Goal: Answer question/provide support

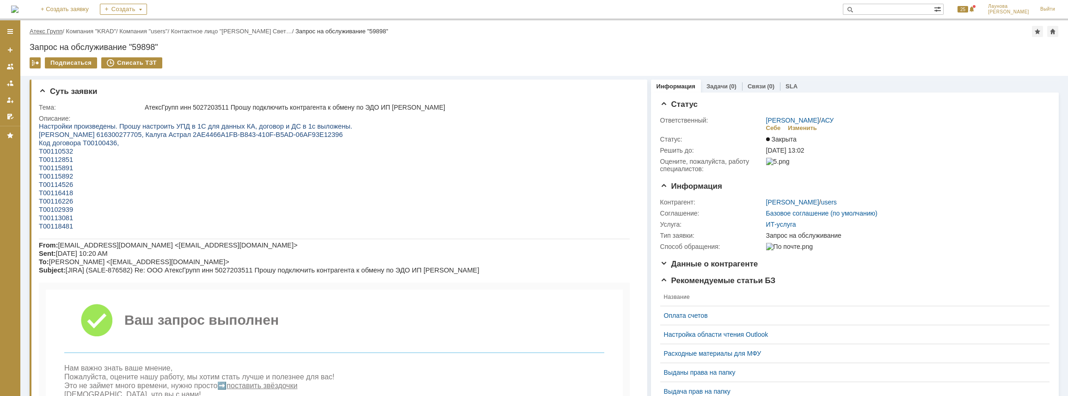
click at [57, 31] on link "Атекс Групп" at bounding box center [46, 31] width 33 height 7
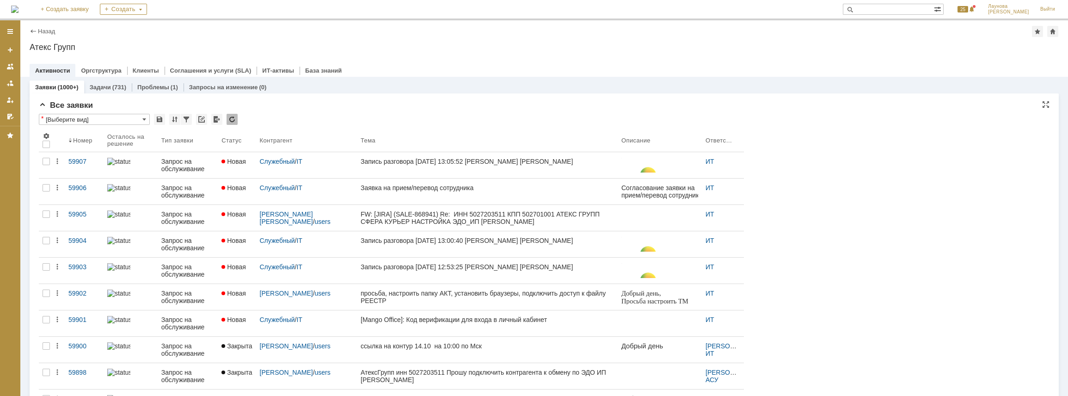
click at [141, 120] on input "[Выберите вид]" at bounding box center [94, 119] width 111 height 11
click at [138, 128] on div "[Выберите вид]" at bounding box center [94, 134] width 110 height 15
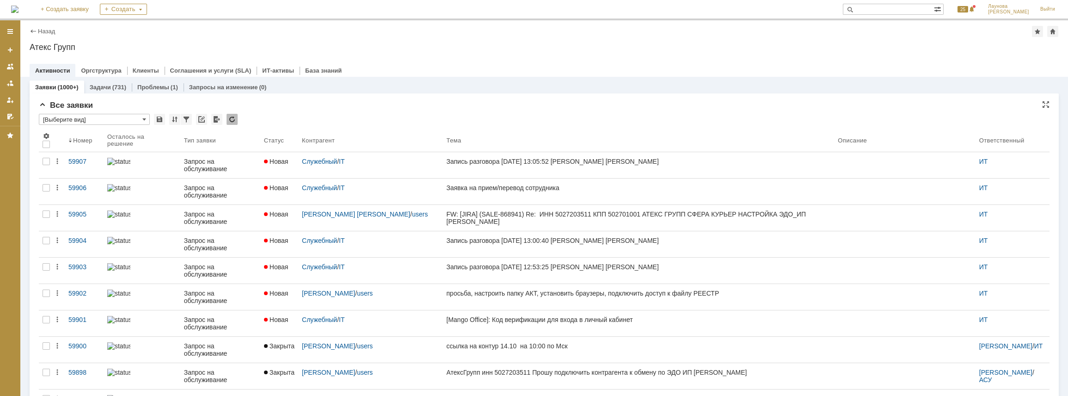
type input "[Выберите вид]"
click at [143, 117] on span at bounding box center [144, 119] width 4 height 7
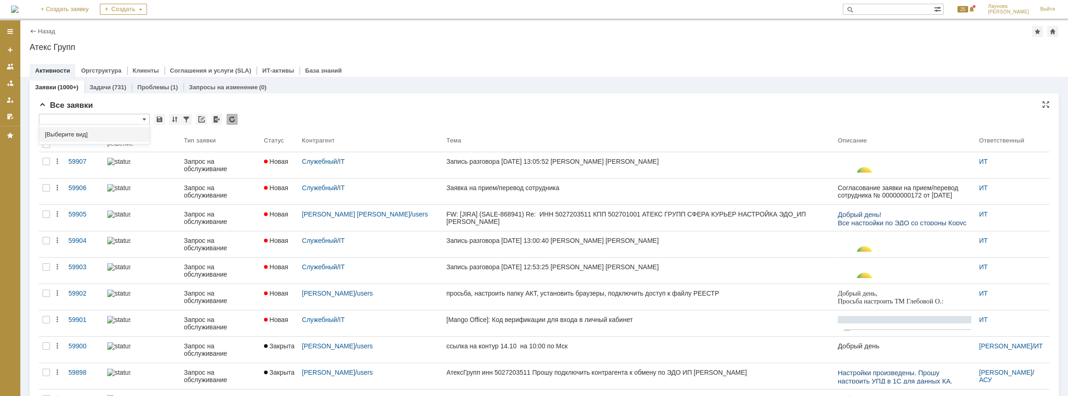
click at [147, 122] on input "text" at bounding box center [94, 119] width 111 height 11
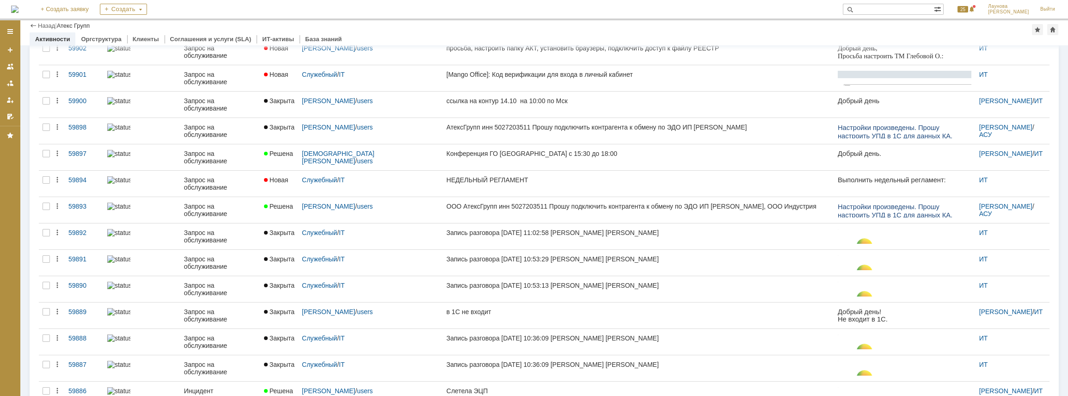
click at [1024, 206] on tbody "59907 Запрос на обслуживание Новая Служебный / IT Запись разговора 13.10.2025 1…" at bounding box center [544, 170] width 1011 height 527
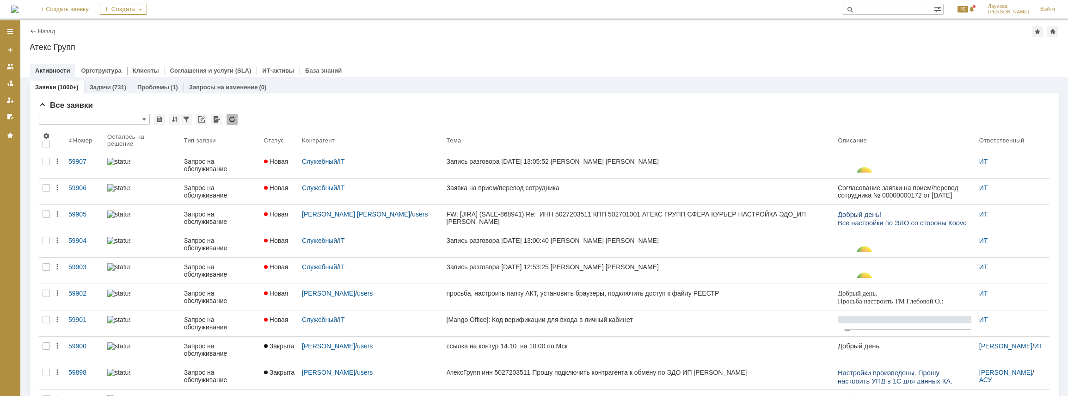
type input "[Выберите вид]"
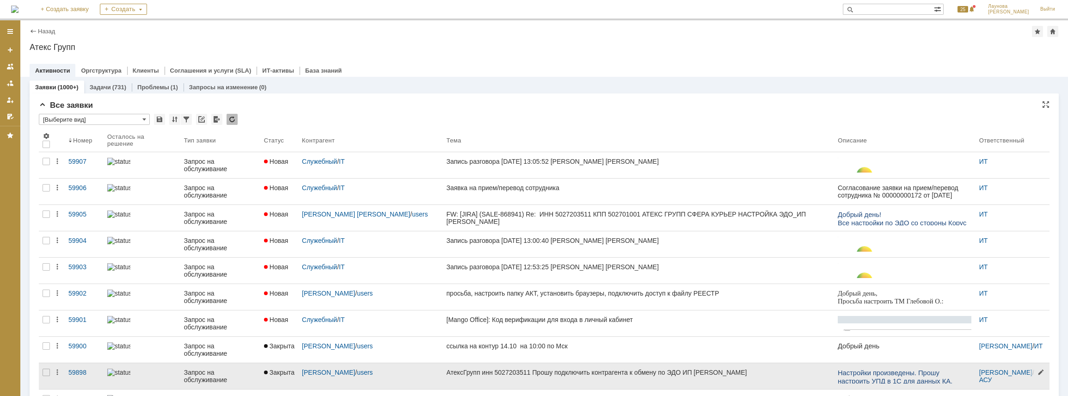
click at [1028, 373] on div at bounding box center [1038, 375] width 21 height 25
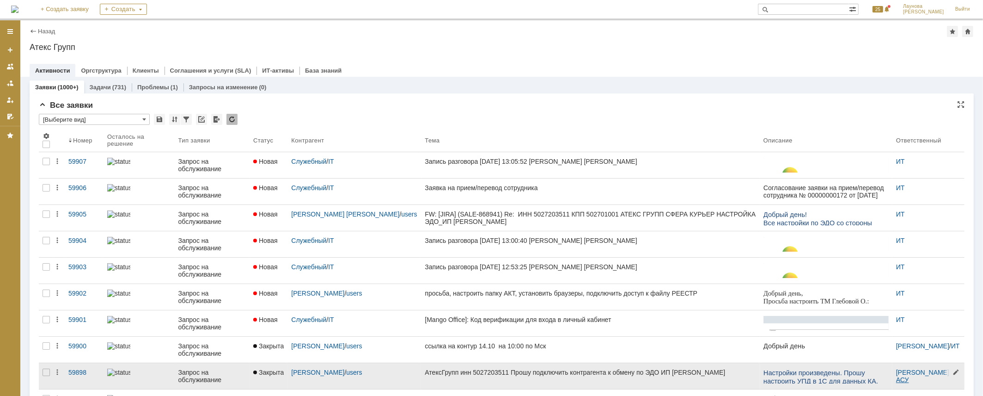
click at [898, 378] on link "АСУ" at bounding box center [902, 379] width 13 height 7
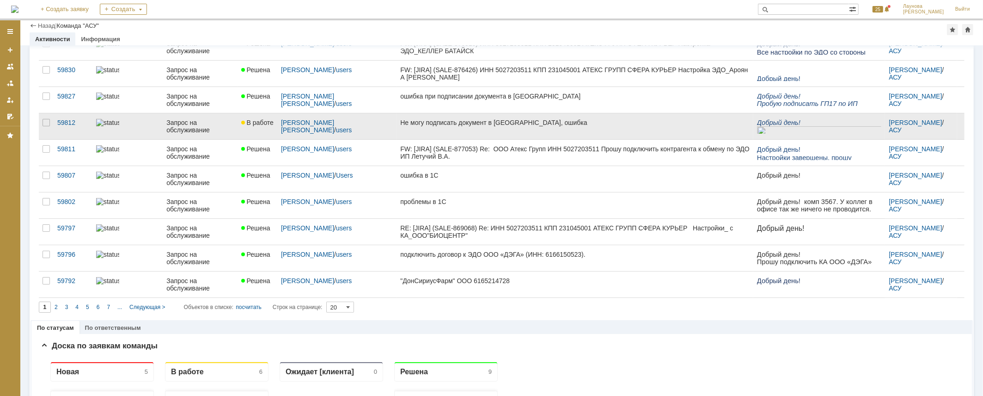
click at [468, 123] on div "Не могу подписать документ в [GEOGRAPHIC_DATA], ошибка" at bounding box center [575, 122] width 350 height 7
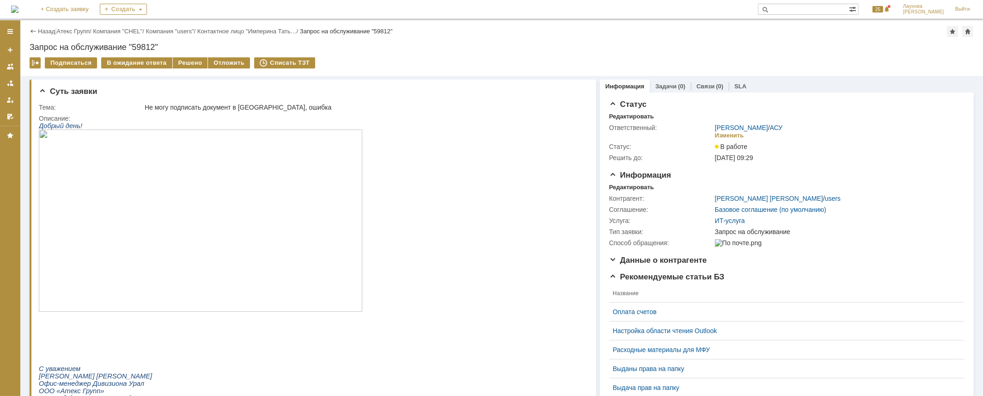
click at [202, 209] on img at bounding box center [200, 220] width 324 height 182
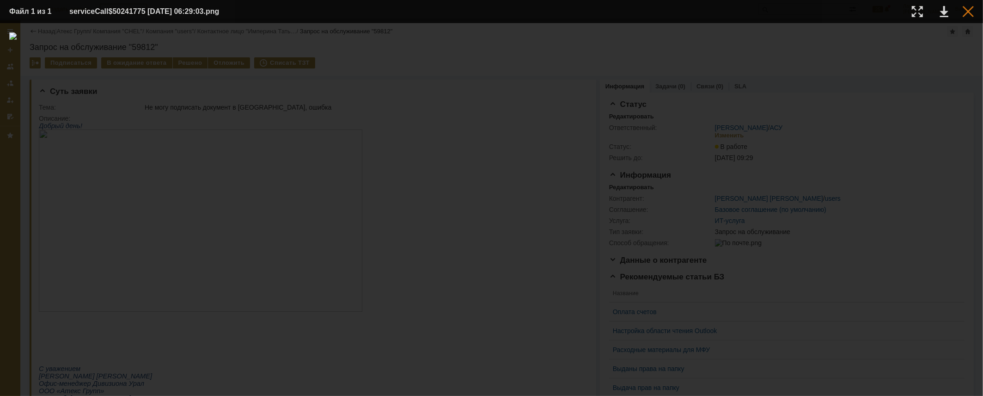
click at [970, 13] on div at bounding box center [968, 11] width 11 height 11
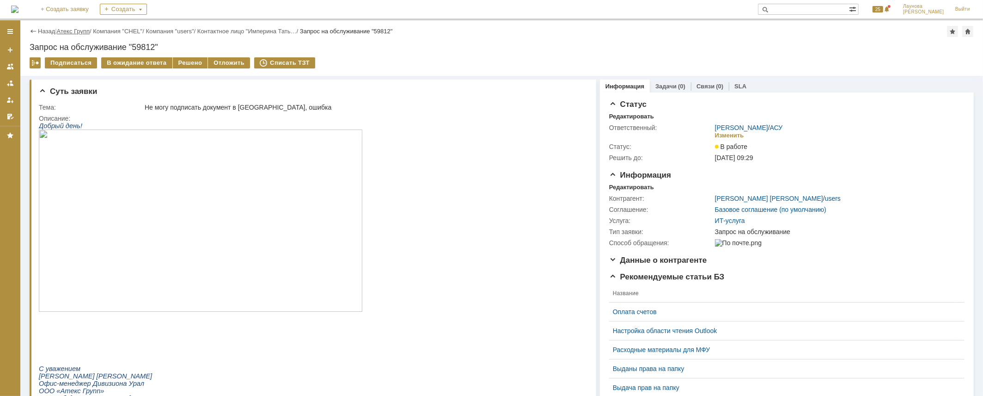
click at [83, 30] on link "Атекс Групп" at bounding box center [73, 31] width 33 height 7
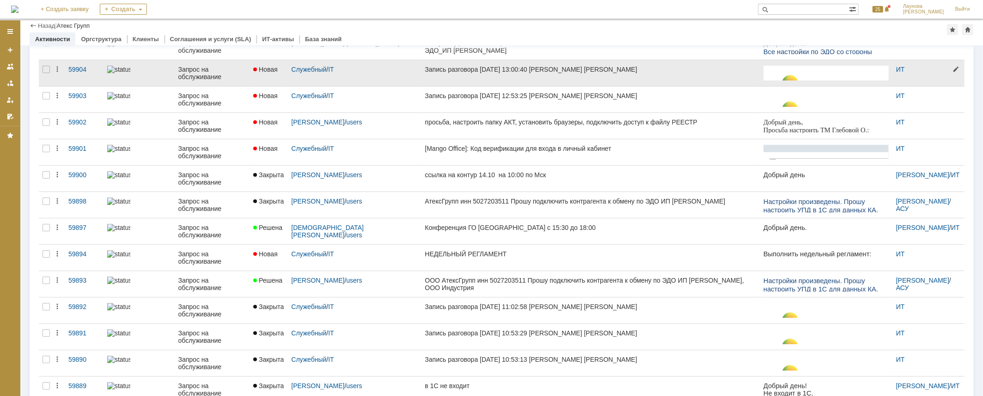
scroll to position [210, 0]
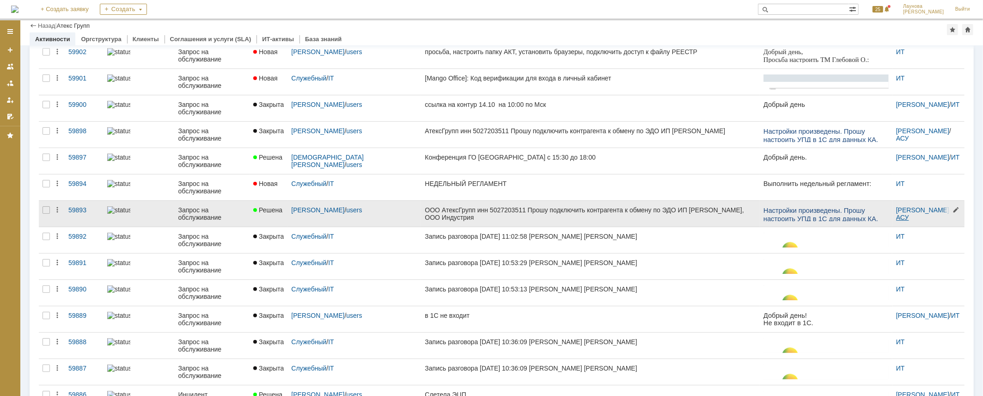
click at [896, 217] on link "АСУ" at bounding box center [902, 217] width 13 height 7
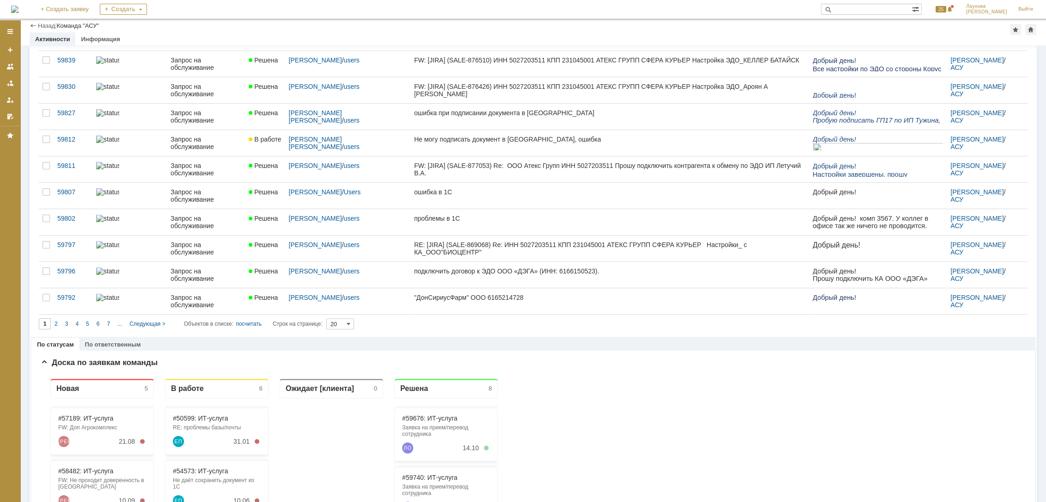
scroll to position [350, 0]
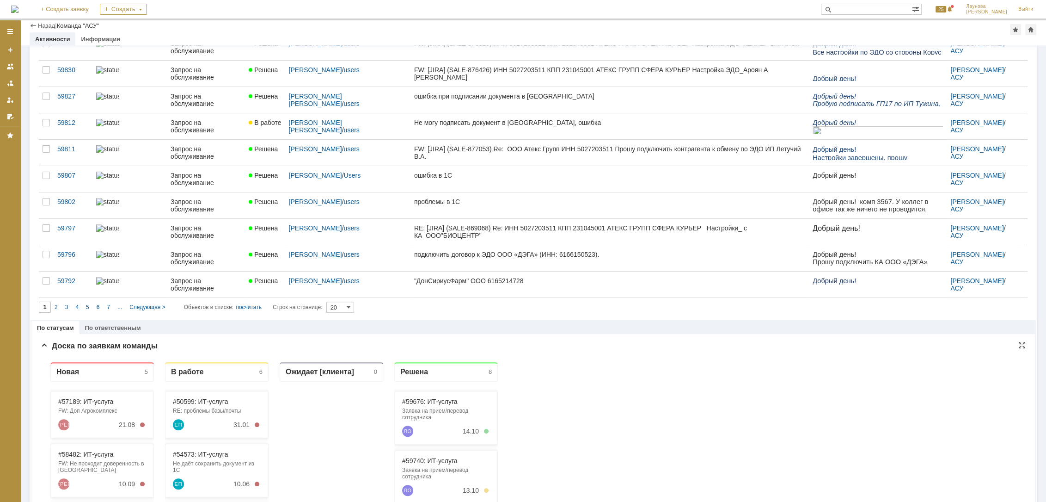
click at [136, 368] on div "Новая 5" at bounding box center [102, 372] width 104 height 20
click at [198, 373] on div "В работе" at bounding box center [187, 371] width 33 height 9
drag, startPoint x: 310, startPoint y: 364, endPoint x: 625, endPoint y: 399, distance: 316.4
click at [311, 364] on div "Ожидает [клиента] 0" at bounding box center [332, 372] width 104 height 20
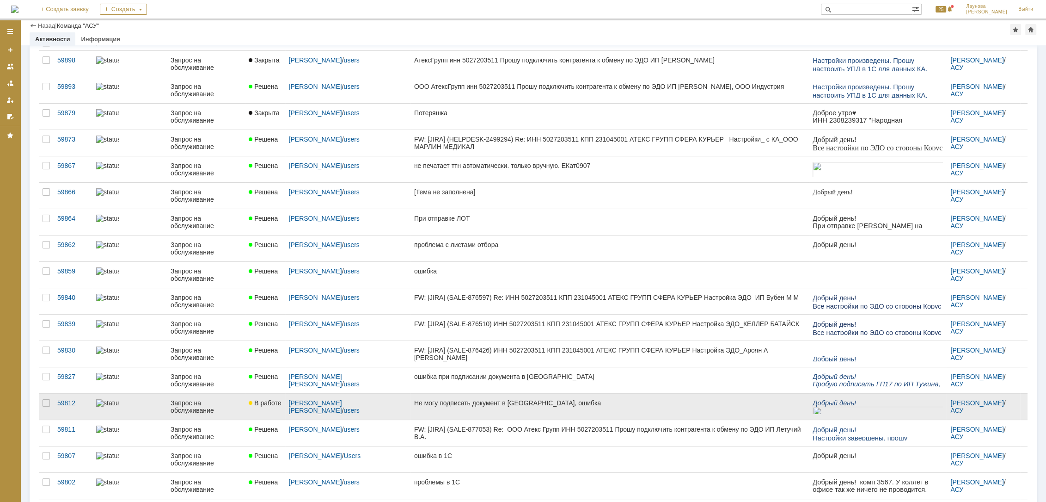
scroll to position [0, 0]
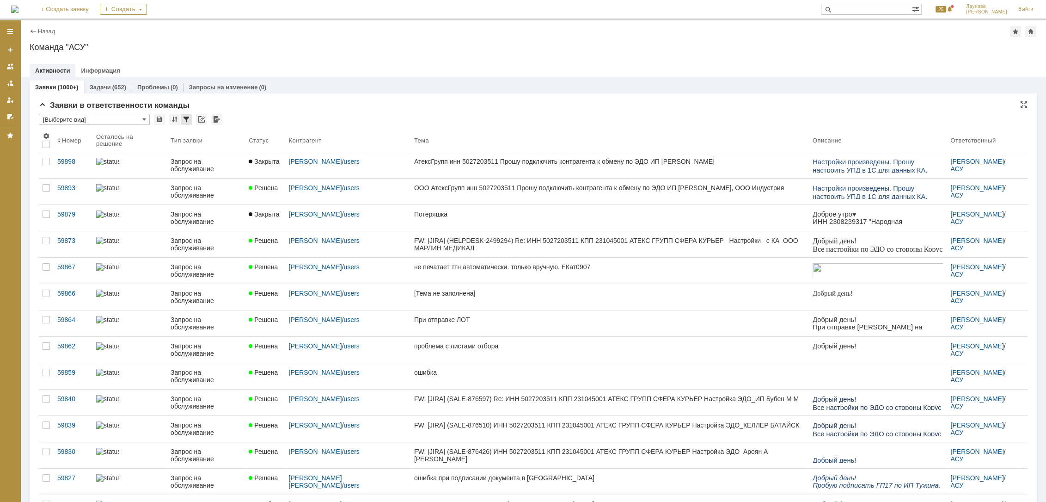
click at [187, 120] on div at bounding box center [186, 119] width 11 height 11
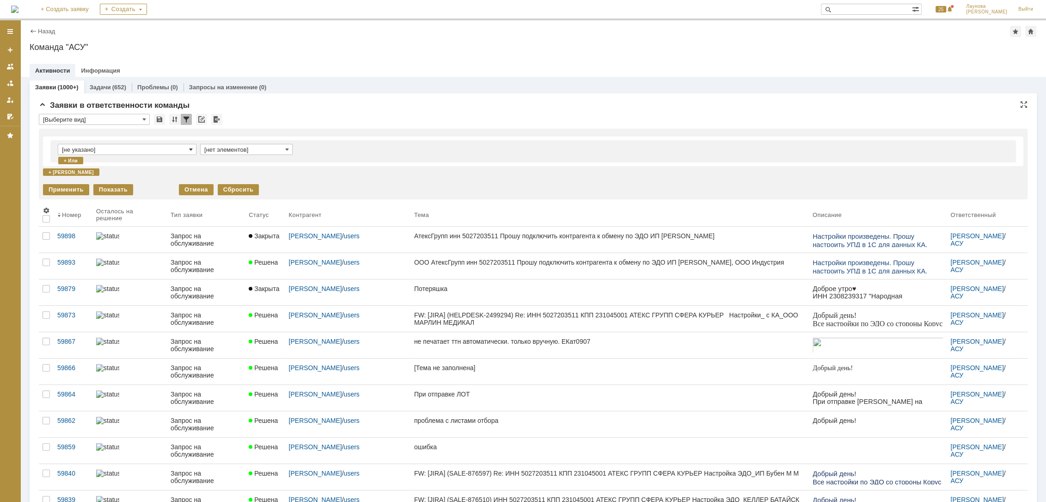
click at [190, 147] on span at bounding box center [191, 149] width 4 height 7
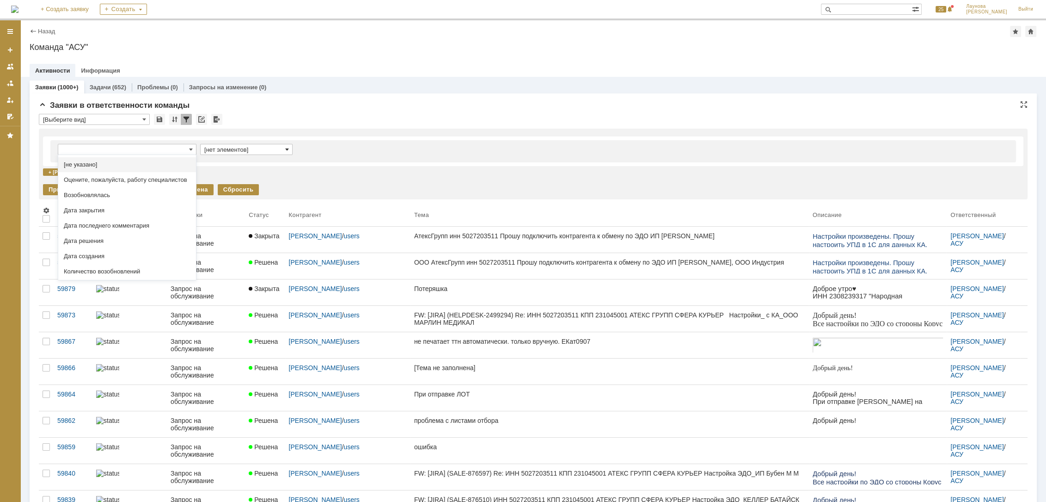
click at [285, 150] on span at bounding box center [287, 149] width 4 height 7
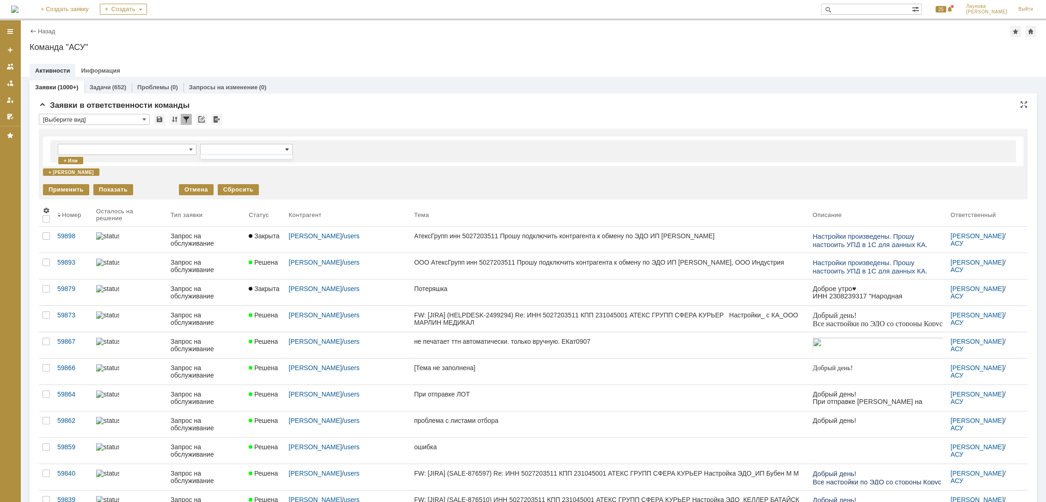
click at [285, 150] on span at bounding box center [287, 149] width 4 height 7
type input "[не указано]"
click at [300, 107] on div "Заявки в ответственности команды" at bounding box center [533, 105] width 989 height 9
type input "[нет элементов]"
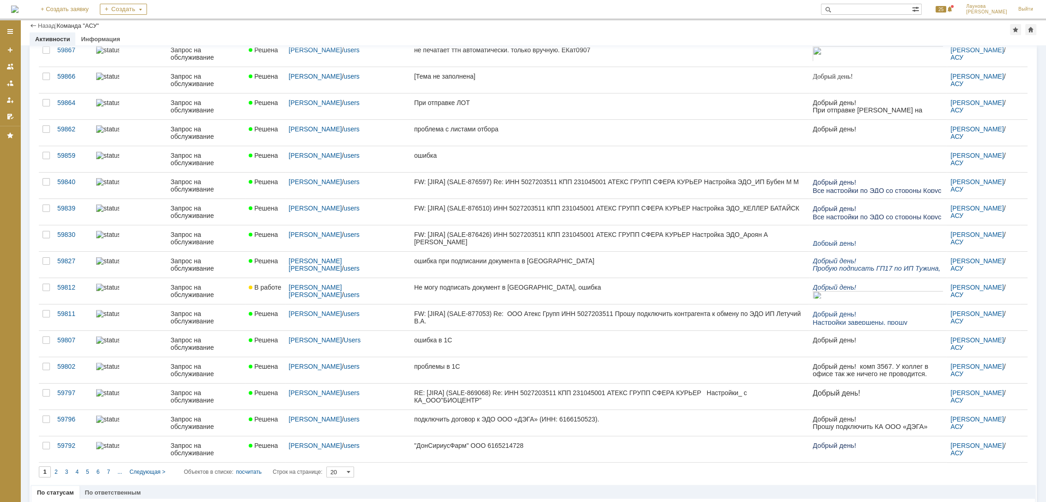
scroll to position [280, 0]
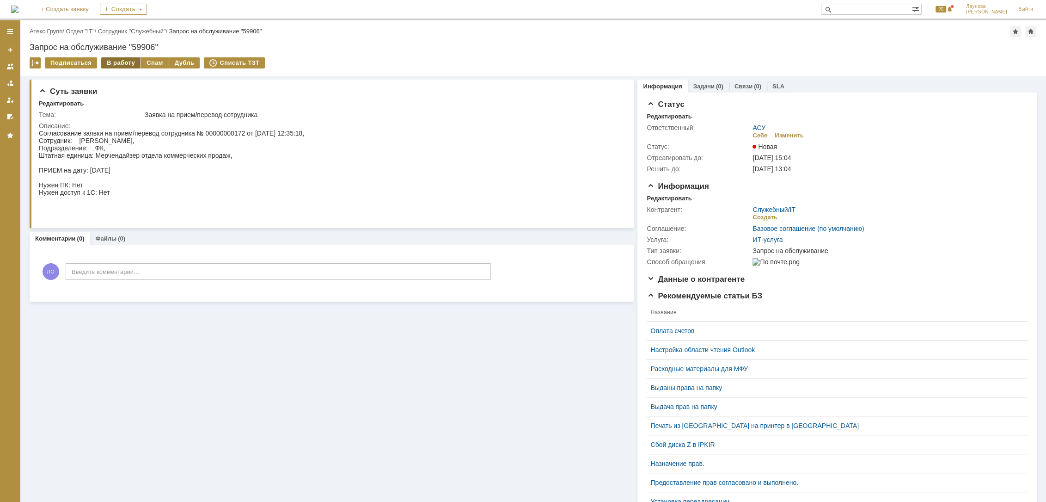
click at [115, 58] on div "В работу" at bounding box center [120, 62] width 39 height 11
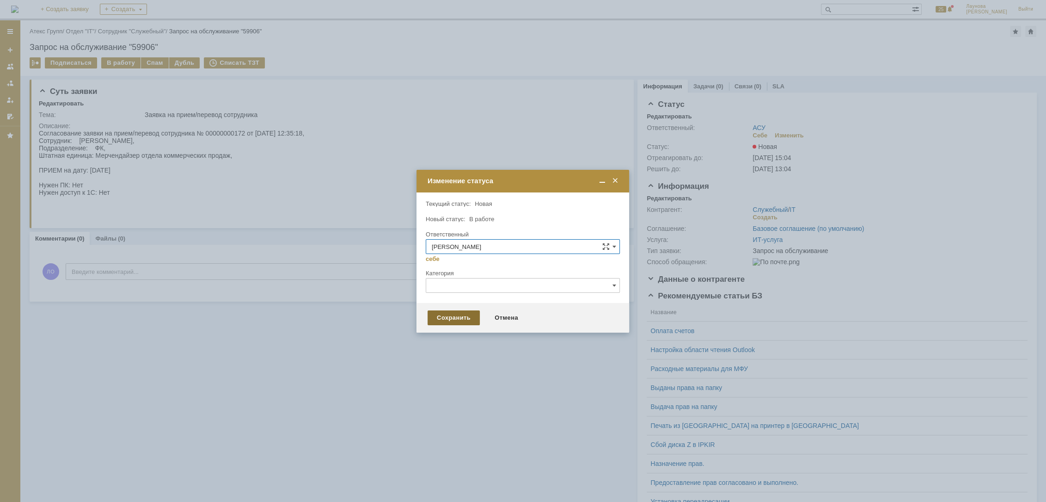
click at [446, 318] on div "Сохранить" at bounding box center [454, 317] width 52 height 15
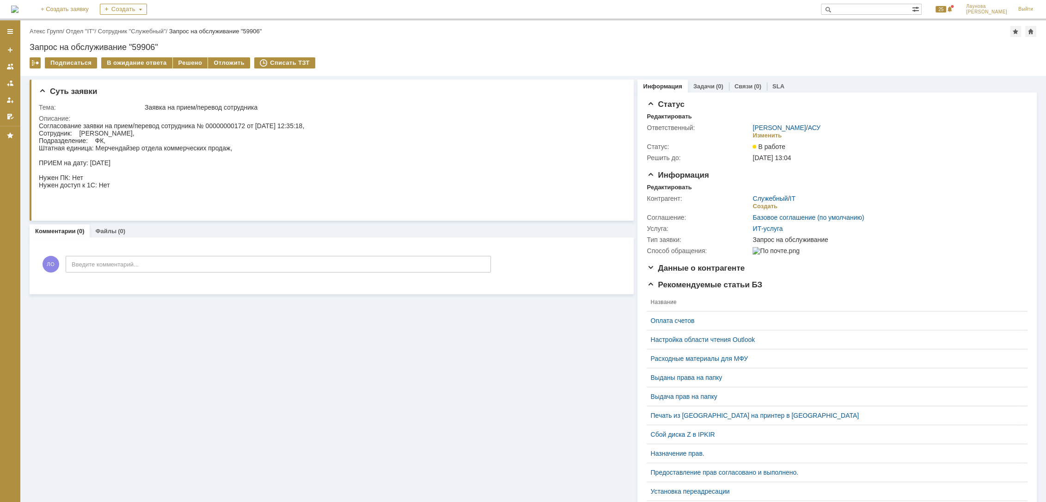
drag, startPoint x: 432, startPoint y: 435, endPoint x: 442, endPoint y: 434, distance: 10.7
click at [431, 435] on div "Суть заявки Тема: Заявка на прием/перевод сотрудника Описание: Комментарии (0) …" at bounding box center [332, 337] width 604 height 522
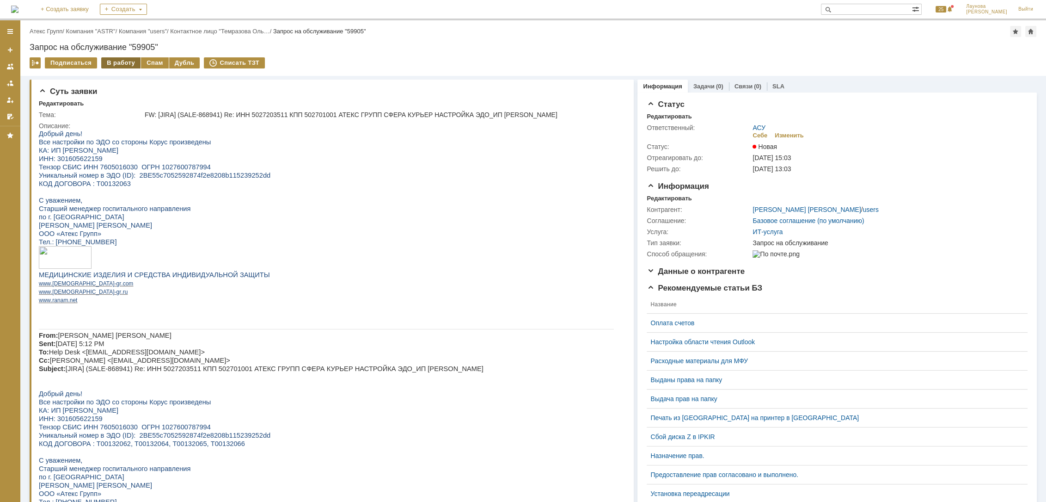
click at [117, 60] on div "В работу" at bounding box center [120, 62] width 39 height 11
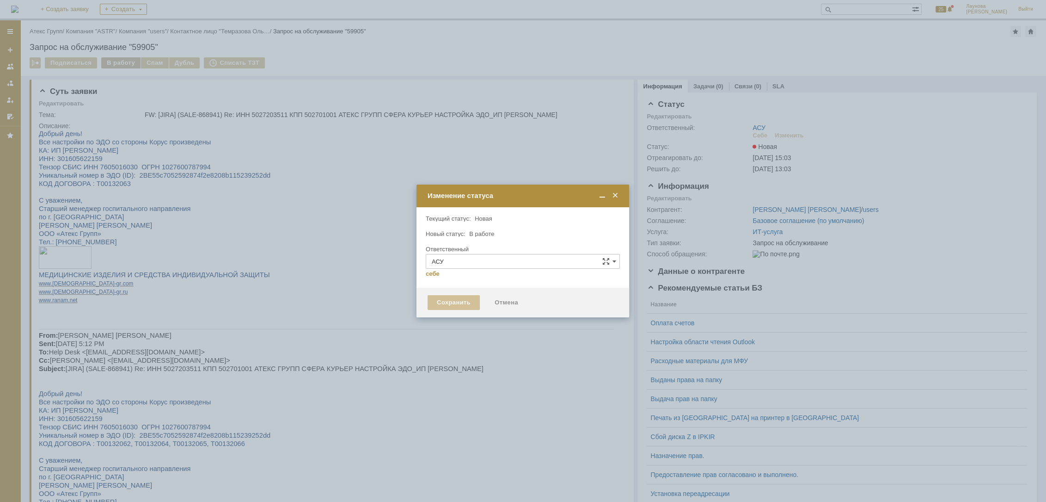
type input "[PERSON_NAME]"
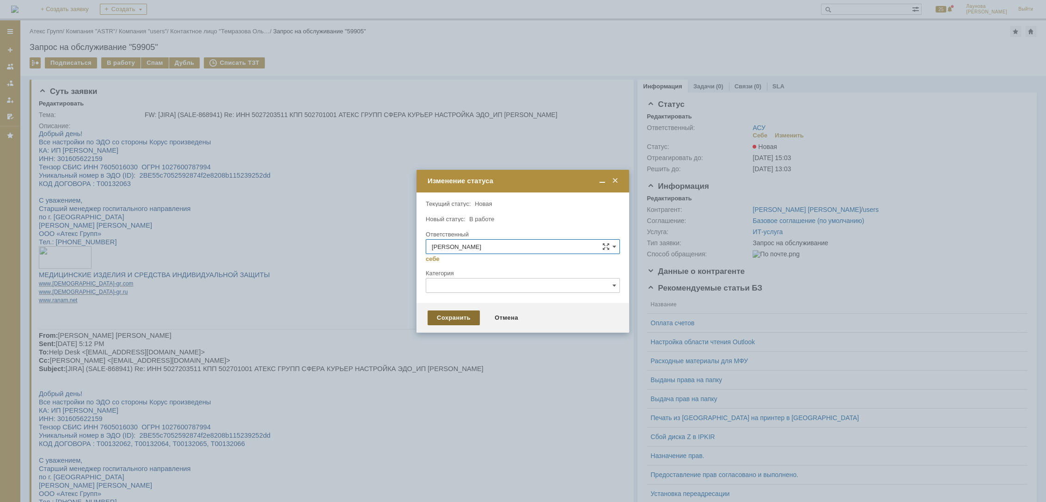
click at [465, 315] on div "Сохранить" at bounding box center [454, 317] width 52 height 15
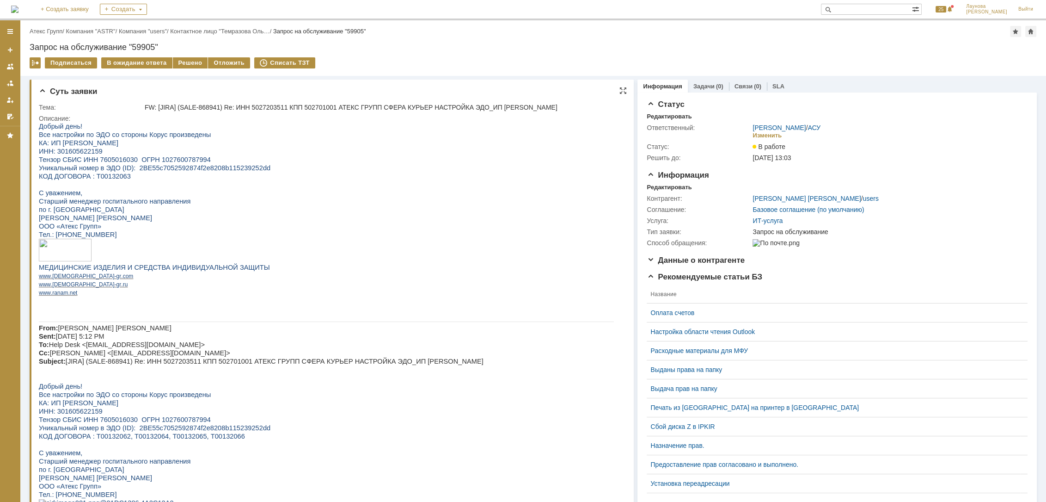
click at [85, 148] on span "ИНН: 301605622159" at bounding box center [71, 150] width 64 height 7
copy span "301605622159"
click at [106, 179] on span "Т00132063" at bounding box center [114, 175] width 34 height 7
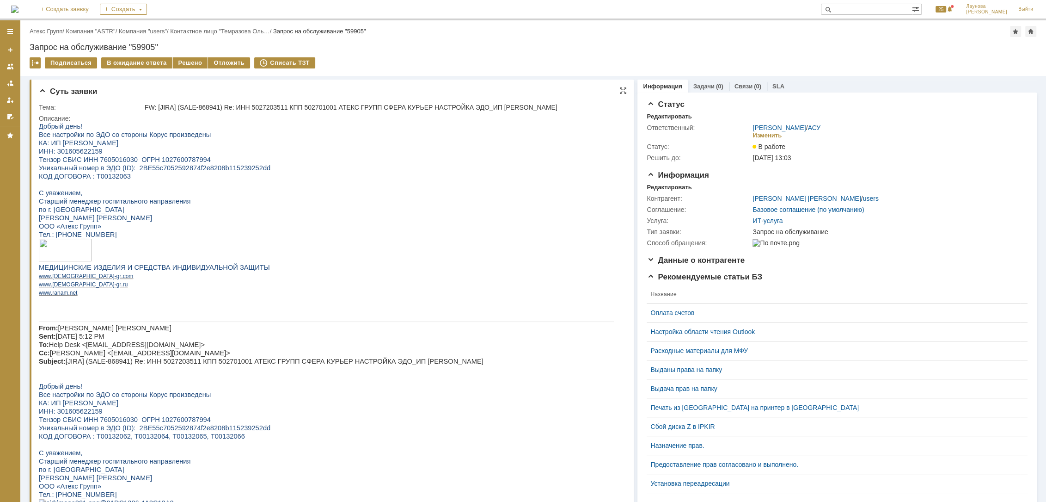
copy span "Т00132063"
click at [75, 152] on span "ИНН: 301605622159" at bounding box center [71, 150] width 64 height 7
copy span "301605622159"
drag, startPoint x: 129, startPoint y: 168, endPoint x: 258, endPoint y: 168, distance: 129.0
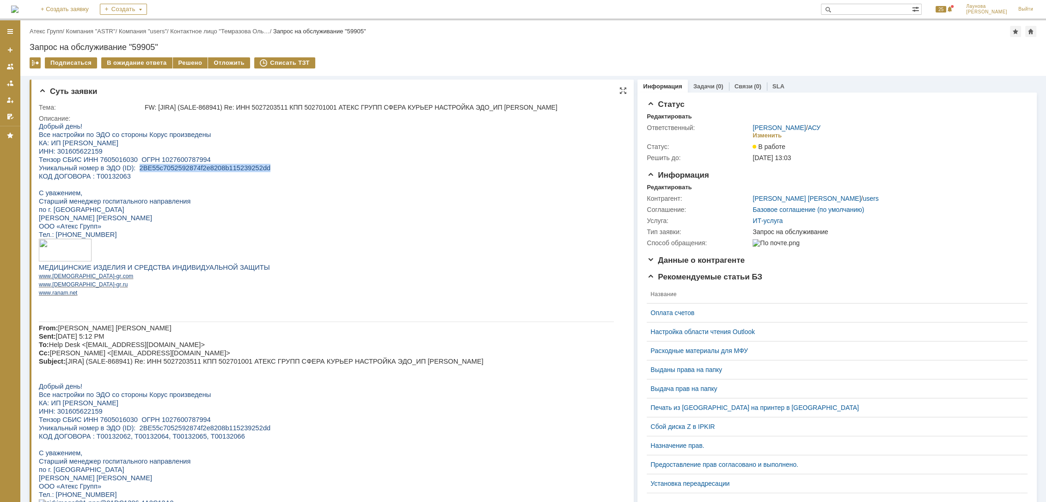
click at [258, 168] on p "Уникальный номер в ЭДО (ID): 2BE55c7052592874f2e8208b115239252dd" at bounding box center [326, 168] width 575 height 8
drag, startPoint x: 258, startPoint y: 168, endPoint x: 220, endPoint y: 172, distance: 38.1
copy span "2BE55c7052592874f2e8208b115239252dd"
click at [117, 178] on span "Т00132063" at bounding box center [114, 175] width 34 height 7
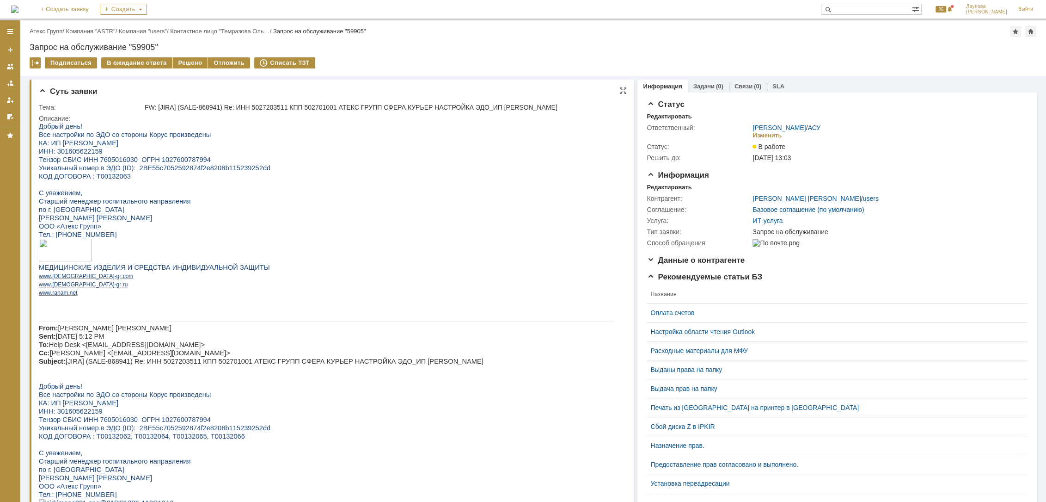
drag, startPoint x: 117, startPoint y: 178, endPoint x: 106, endPoint y: 178, distance: 11.6
copy span "Т00132063"
click at [192, 64] on div "Решено" at bounding box center [190, 62] width 35 height 11
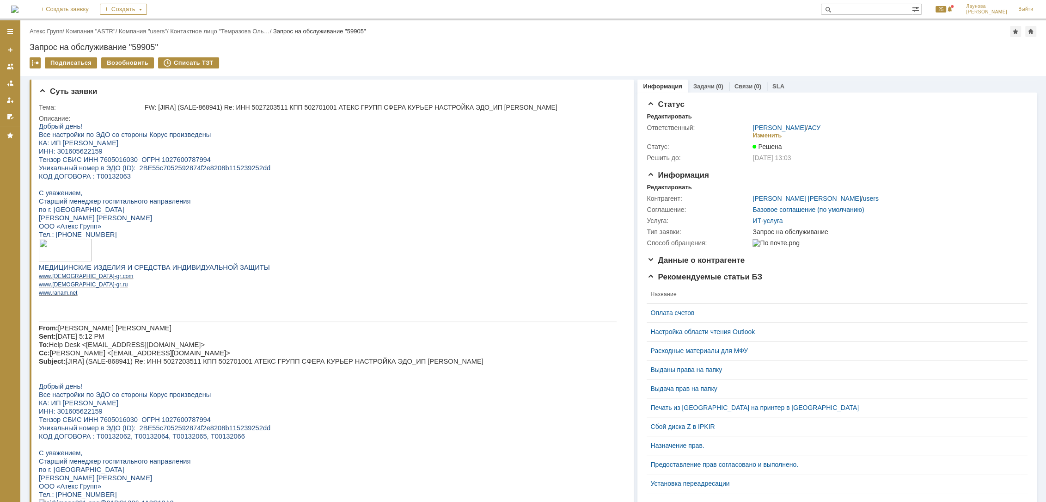
click at [55, 29] on link "Атекс Групп" at bounding box center [46, 31] width 33 height 7
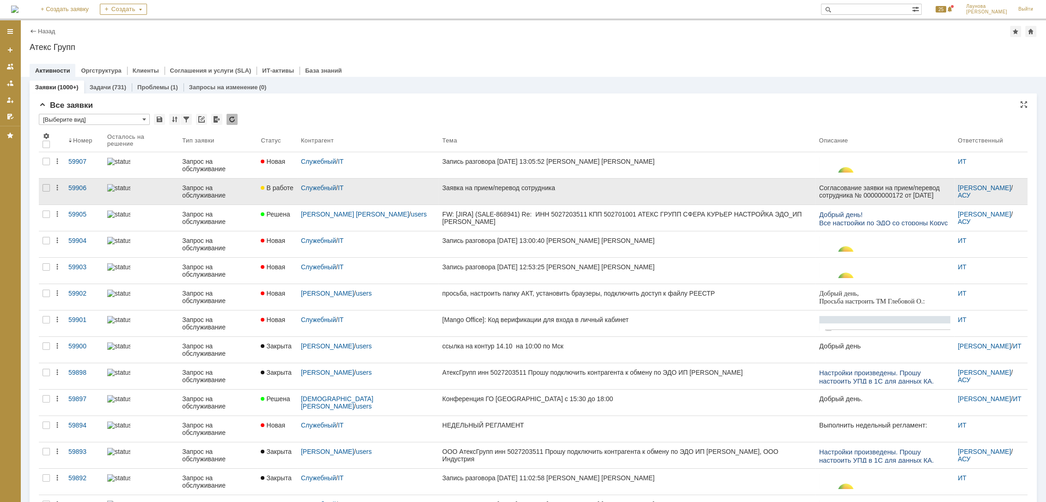
click at [455, 183] on link "Заявка на прием/перевод сотрудника" at bounding box center [627, 191] width 377 height 26
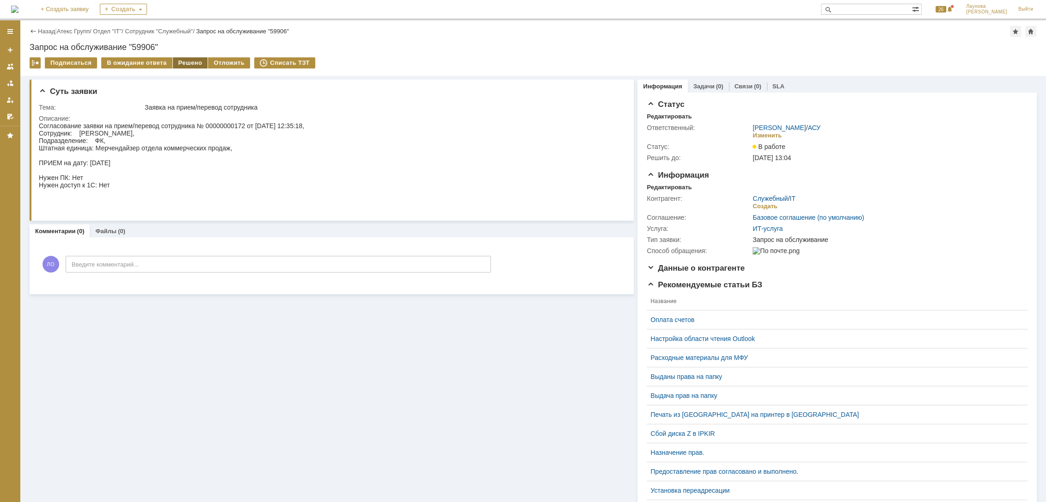
click at [191, 62] on div "Решено" at bounding box center [190, 62] width 35 height 11
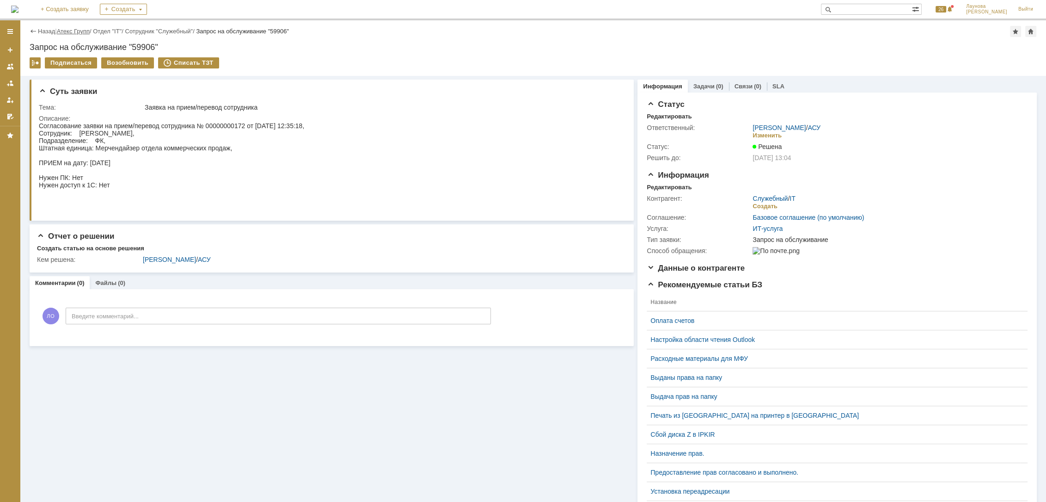
click at [79, 30] on link "Атекс Групп" at bounding box center [73, 31] width 33 height 7
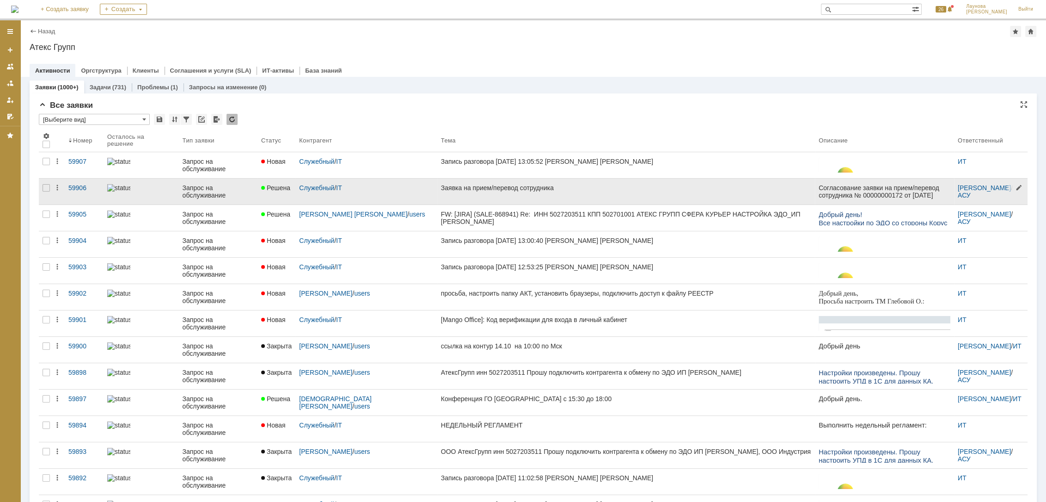
click at [1007, 190] on div at bounding box center [1017, 191] width 21 height 25
click at [971, 191] on link "АСУ" at bounding box center [964, 194] width 13 height 7
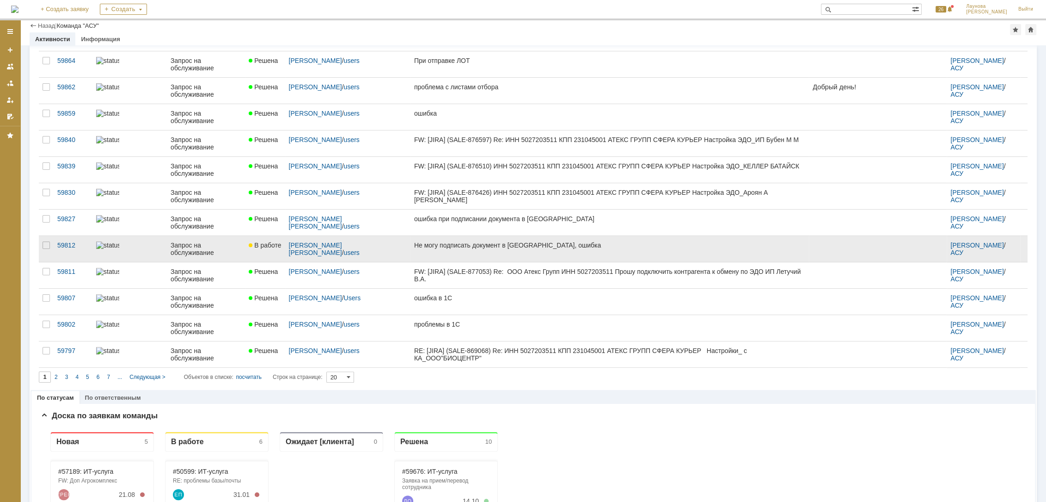
click at [437, 241] on div "Не могу подписать документ в [GEOGRAPHIC_DATA], ошибка" at bounding box center [609, 244] width 391 height 7
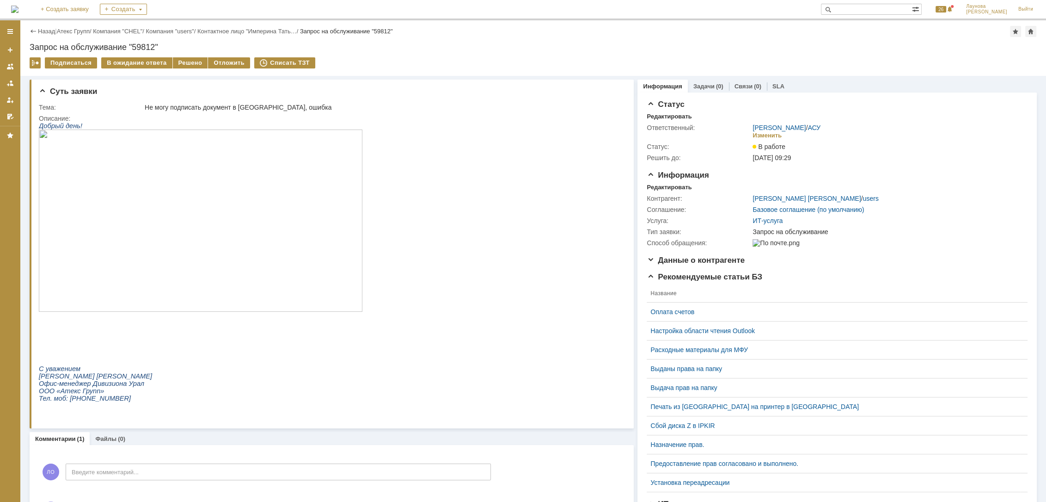
click at [227, 231] on img at bounding box center [201, 220] width 324 height 182
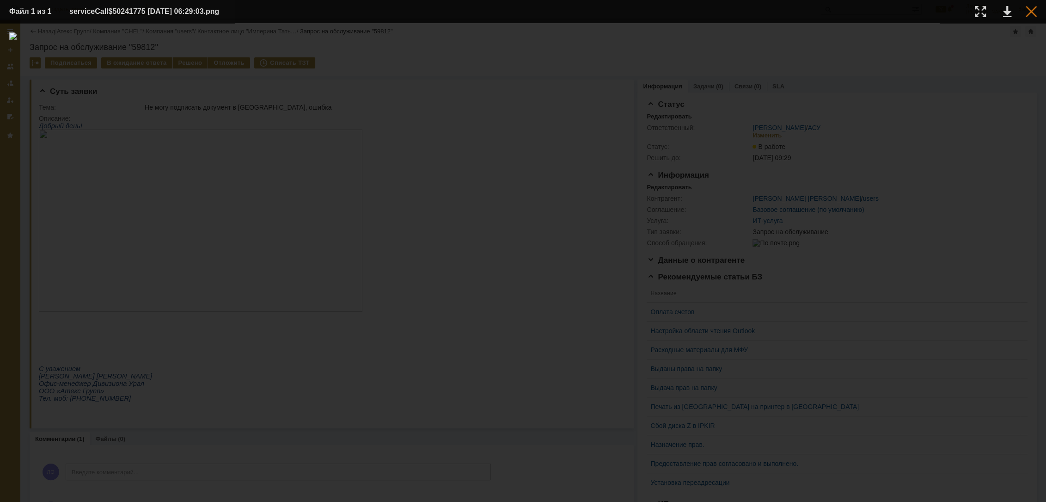
click at [1027, 12] on div at bounding box center [1031, 11] width 11 height 11
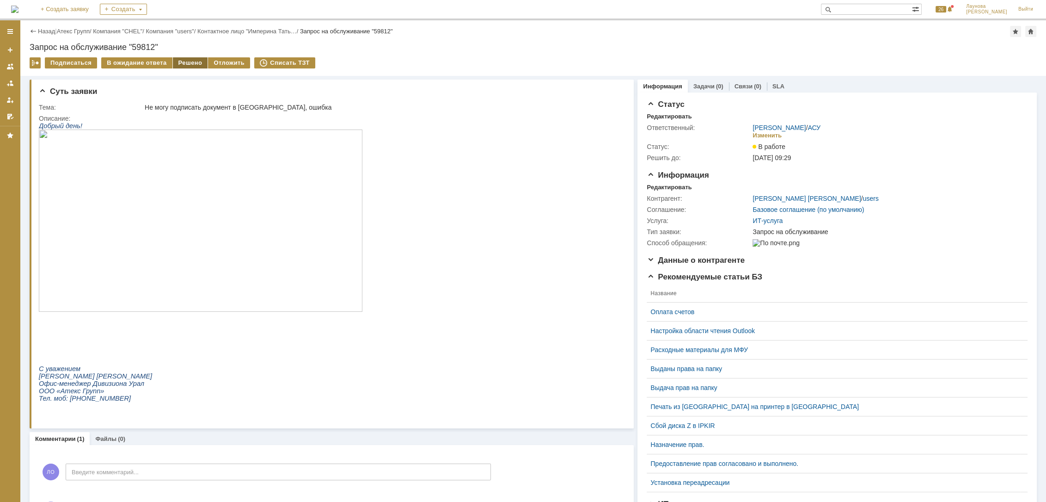
click at [187, 62] on div "Решено" at bounding box center [190, 62] width 35 height 11
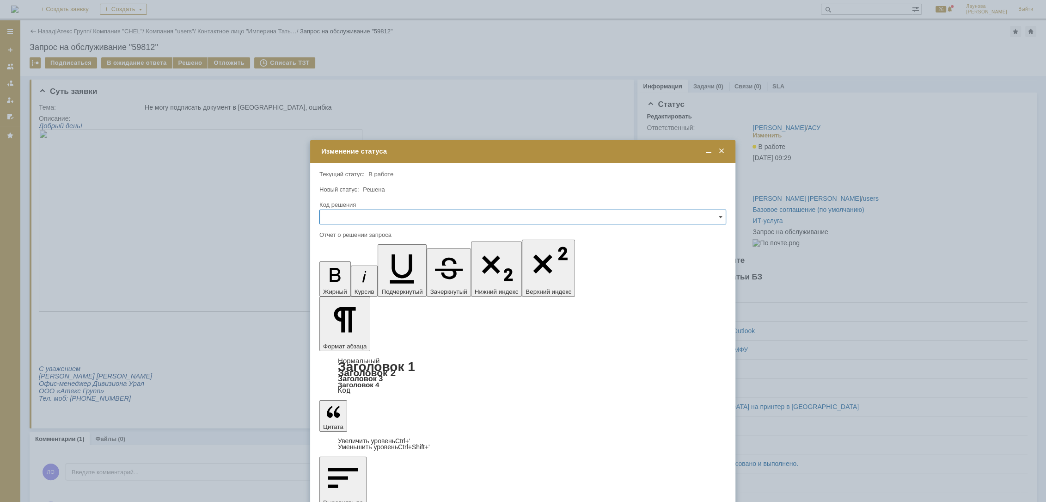
drag, startPoint x: 411, startPoint y: 2716, endPoint x: 414, endPoint y: 2709, distance: 7.0
